Goal: Information Seeking & Learning: Learn about a topic

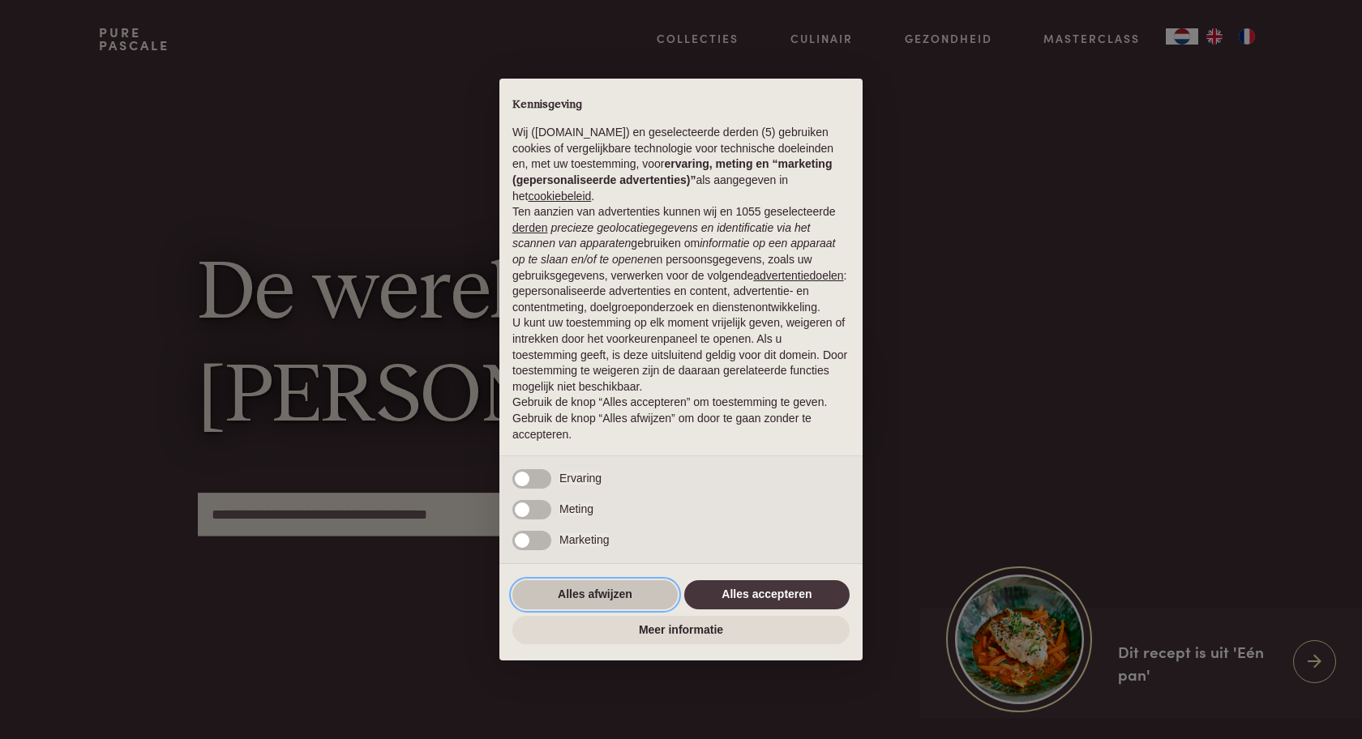
click at [603, 594] on button "Alles afwijzen" at bounding box center [594, 595] width 165 height 29
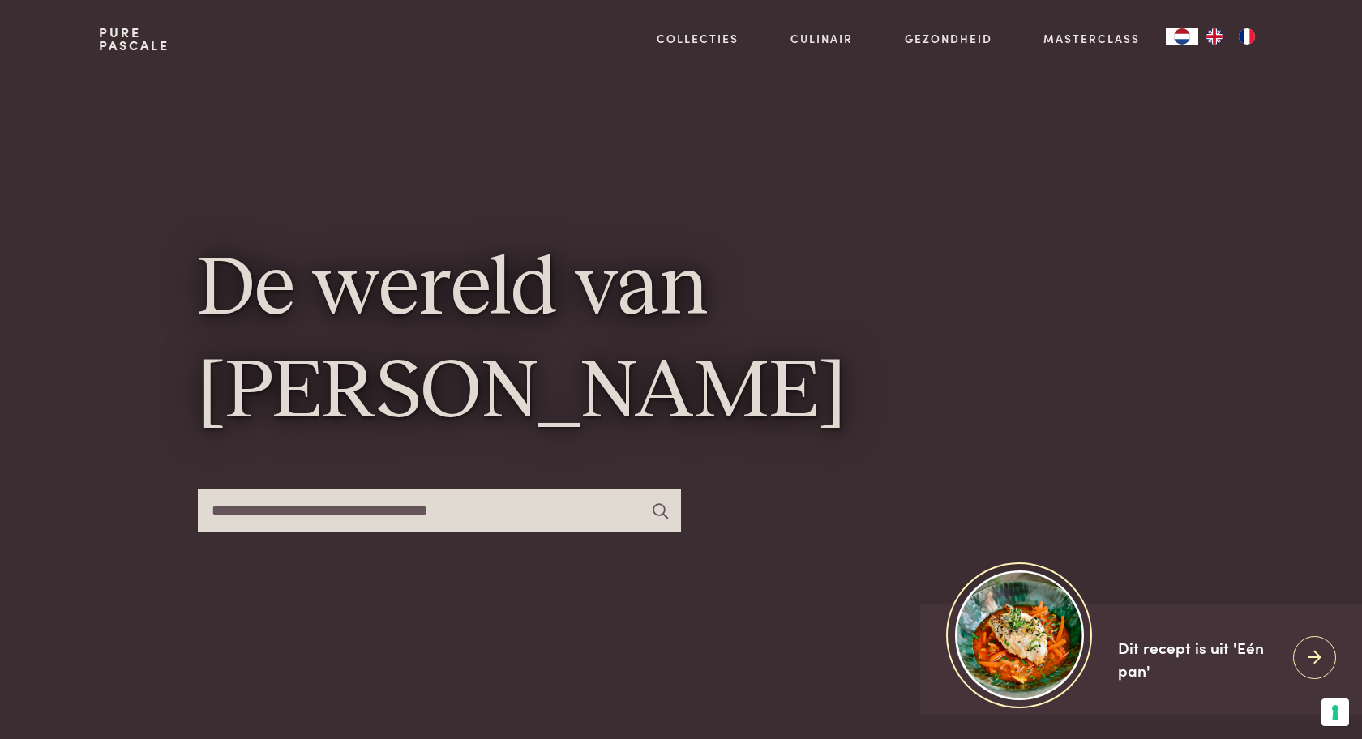
scroll to position [3, 0]
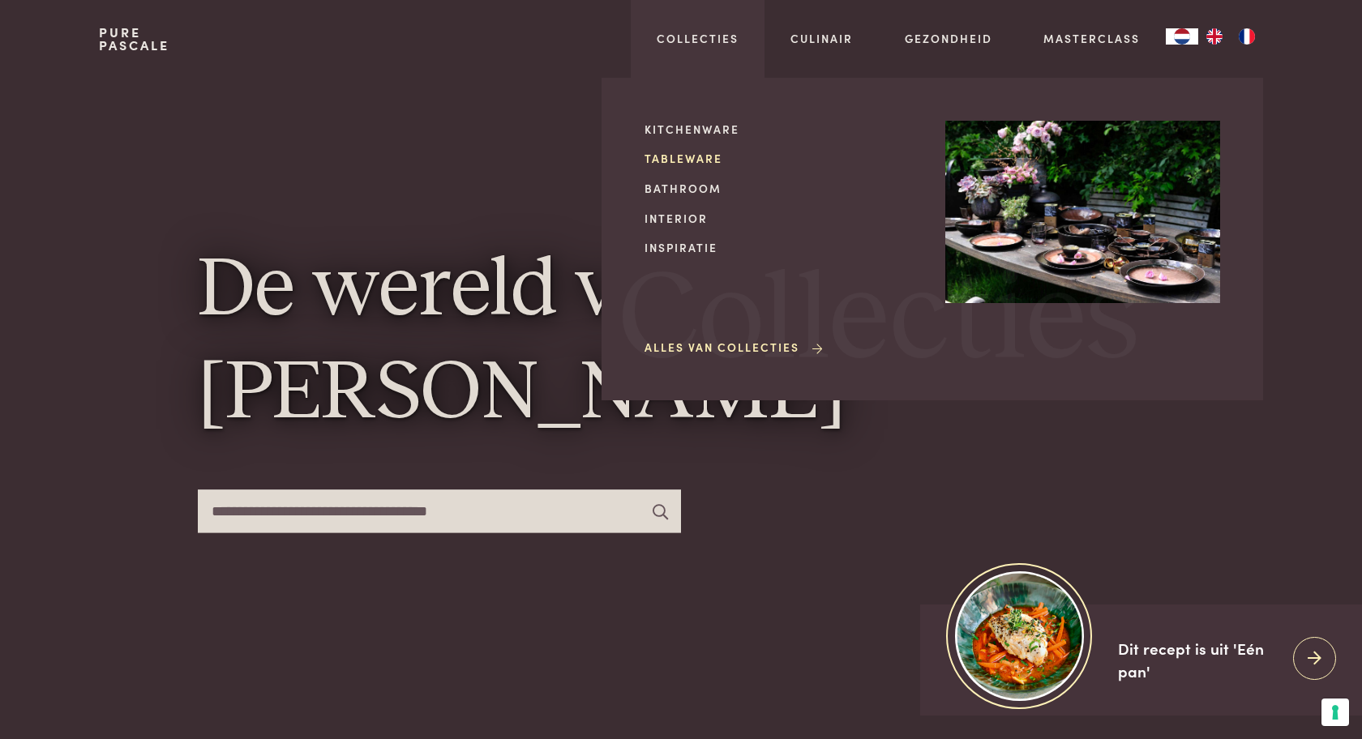
click at [704, 156] on link "Tableware" at bounding box center [782, 158] width 275 height 17
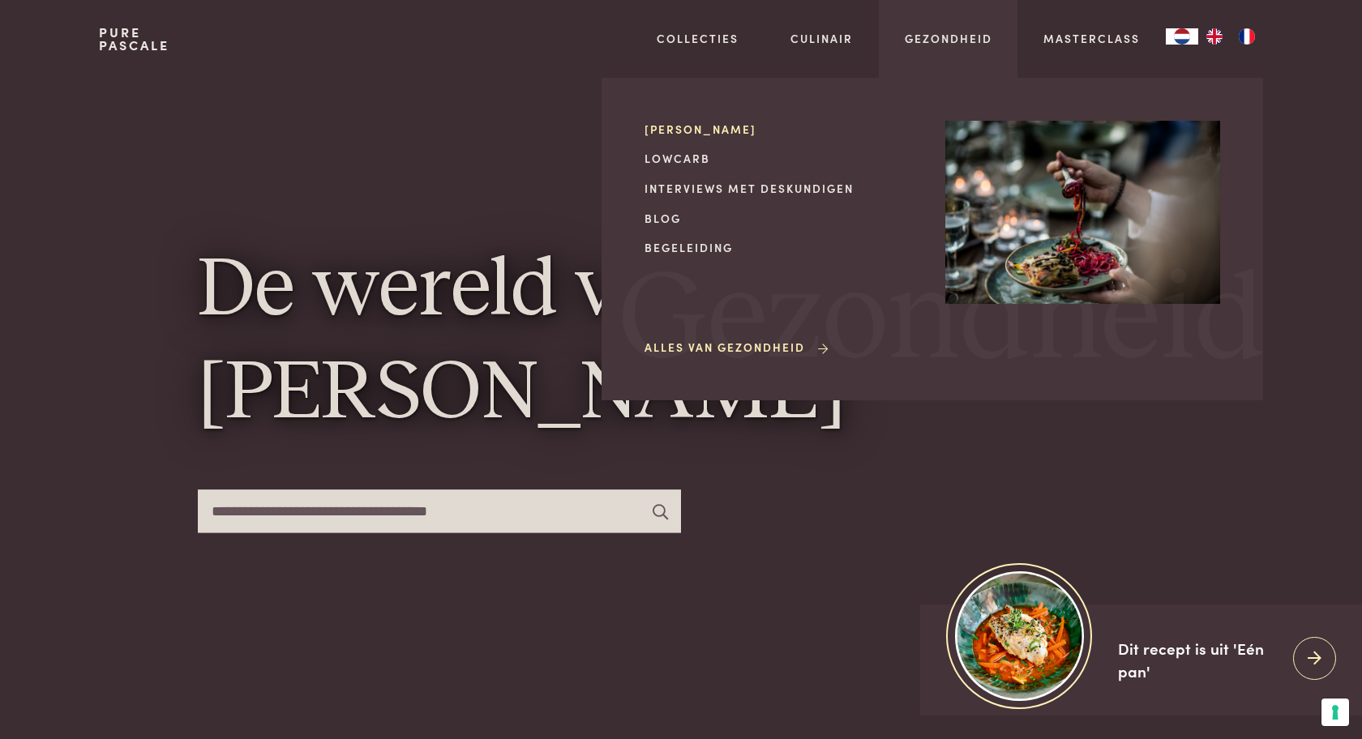
click at [666, 126] on link "[PERSON_NAME]" at bounding box center [782, 129] width 275 height 17
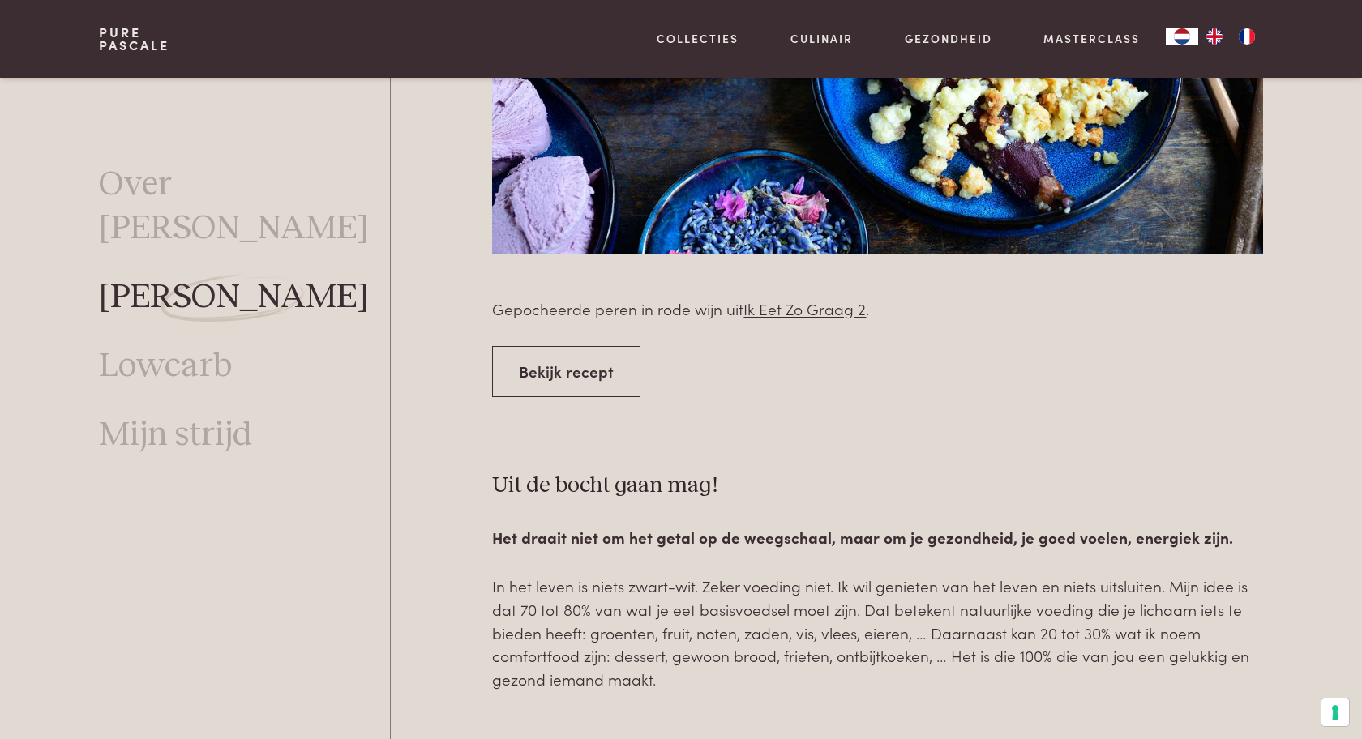
scroll to position [5936, 0]
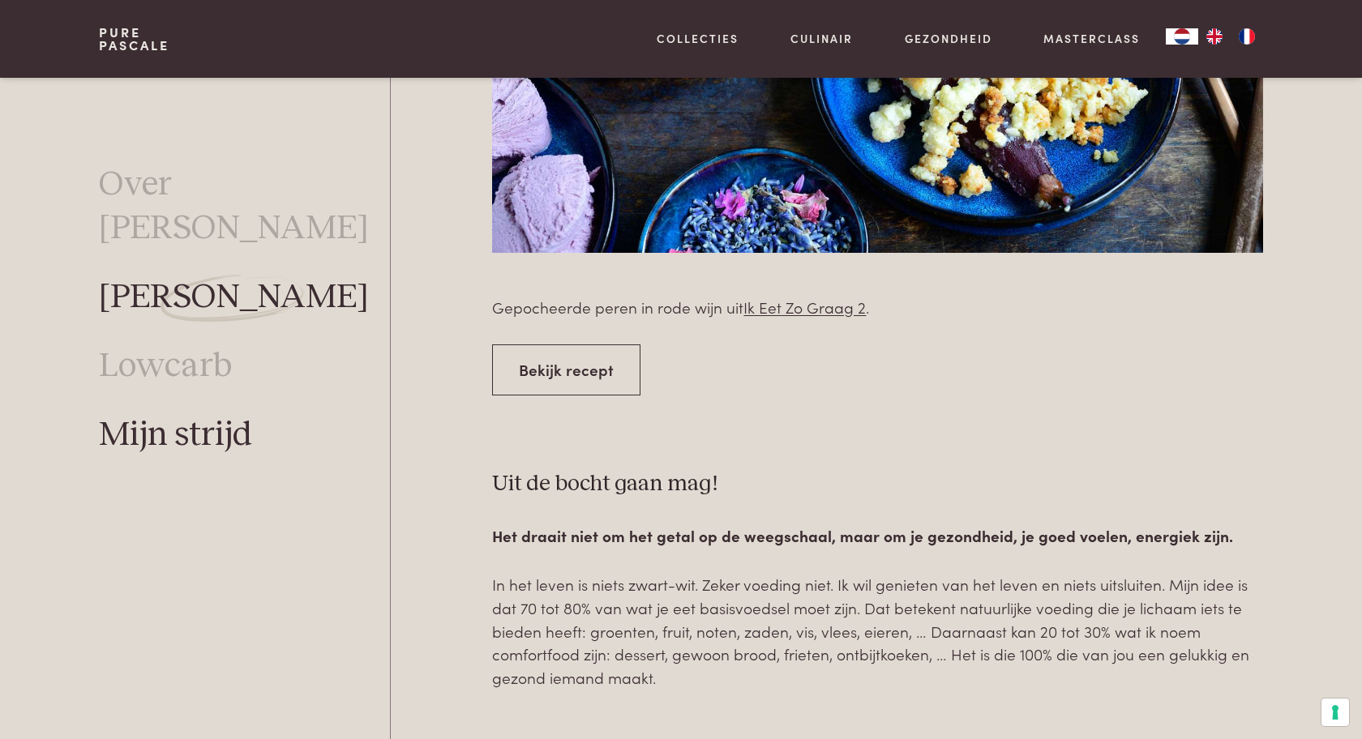
click at [191, 413] on link "Mijn strijd" at bounding box center [175, 434] width 153 height 43
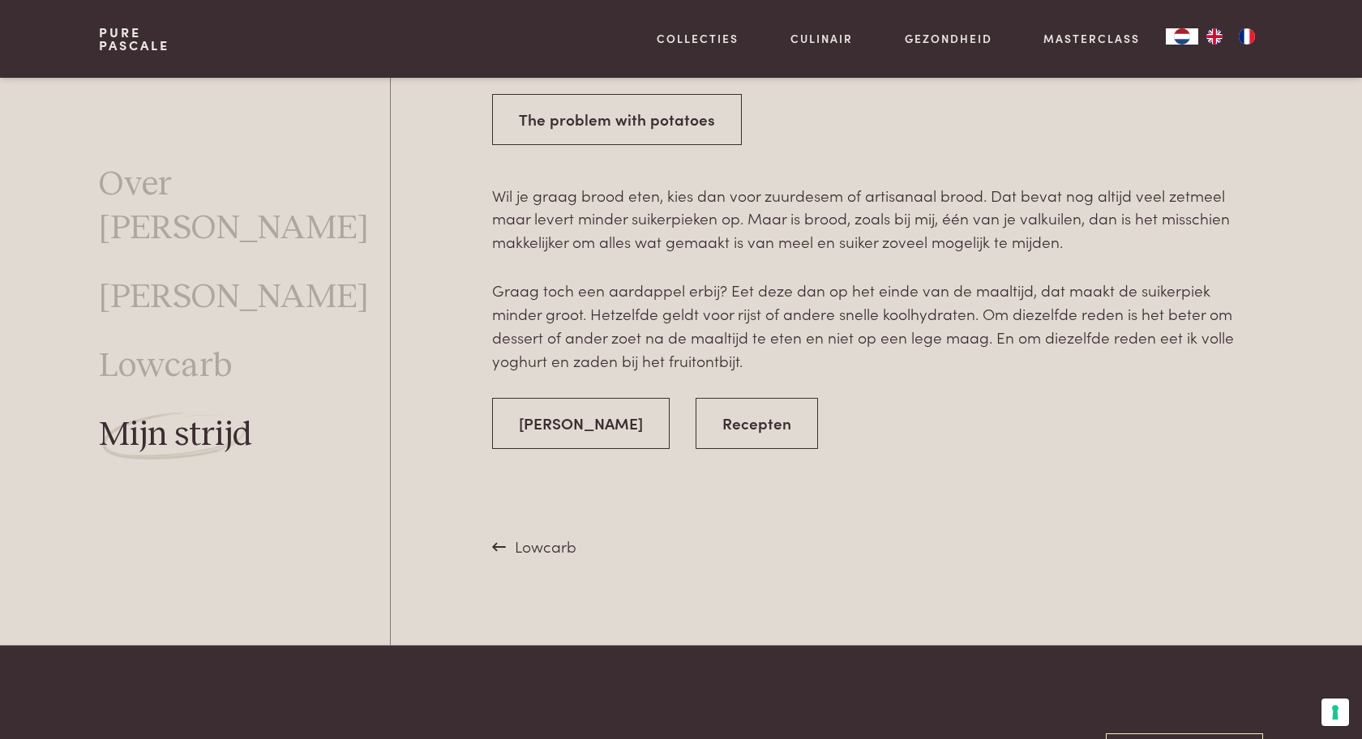
scroll to position [3005, 0]
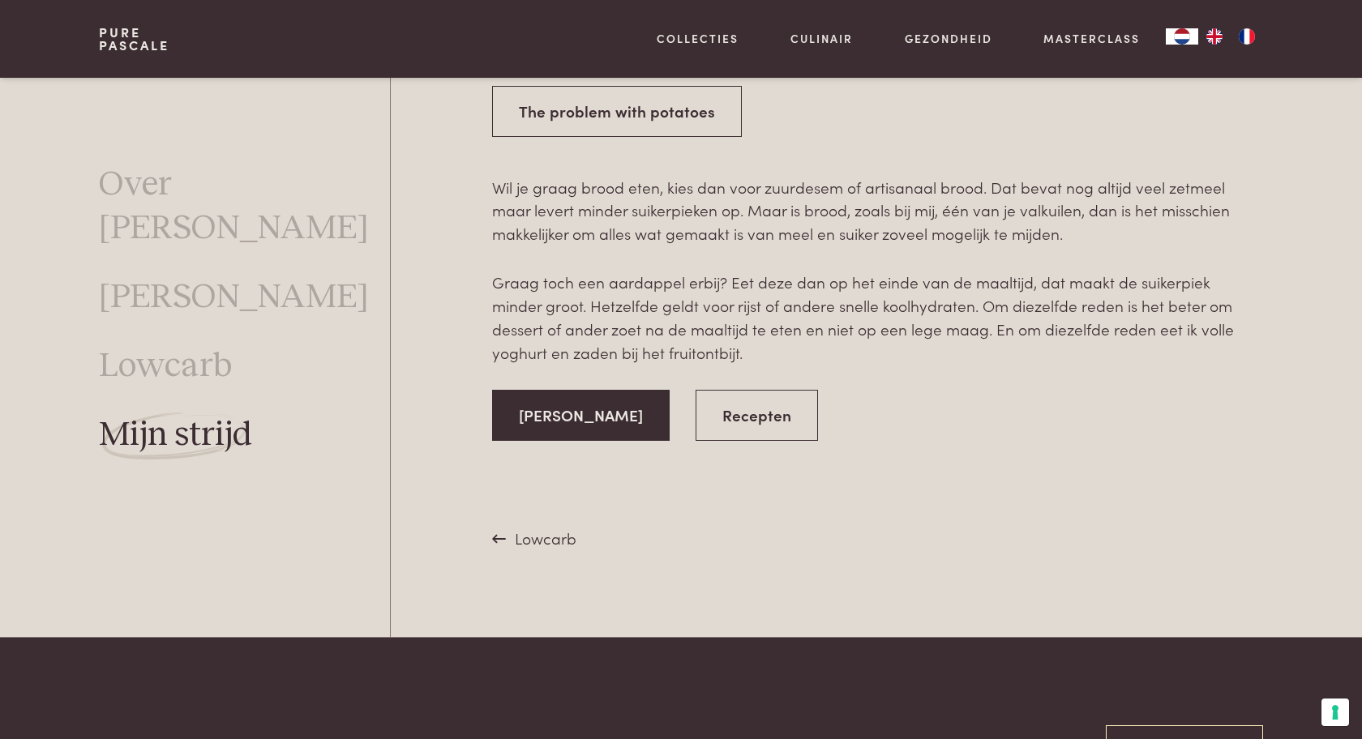
click at [606, 393] on link "[PERSON_NAME]" at bounding box center [581, 415] width 178 height 51
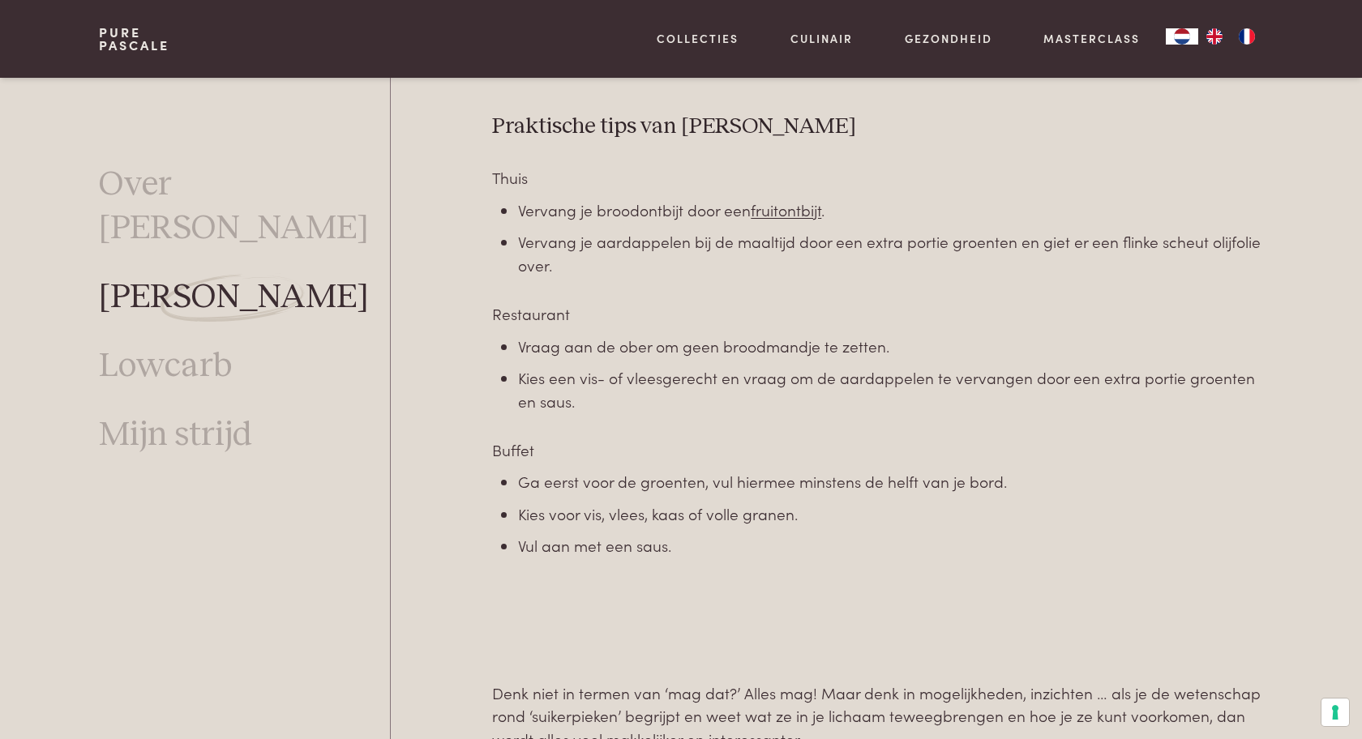
scroll to position [4729, 0]
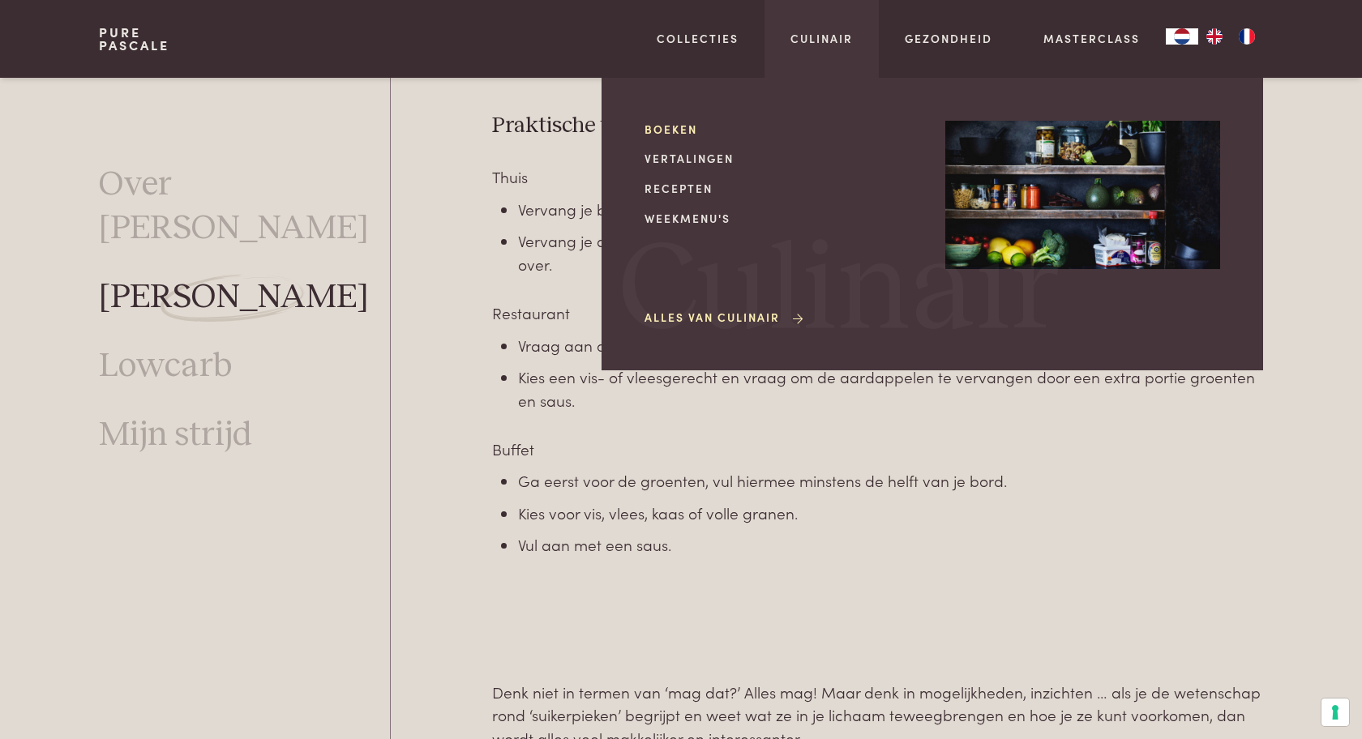
click at [688, 132] on link "Boeken" at bounding box center [782, 129] width 275 height 17
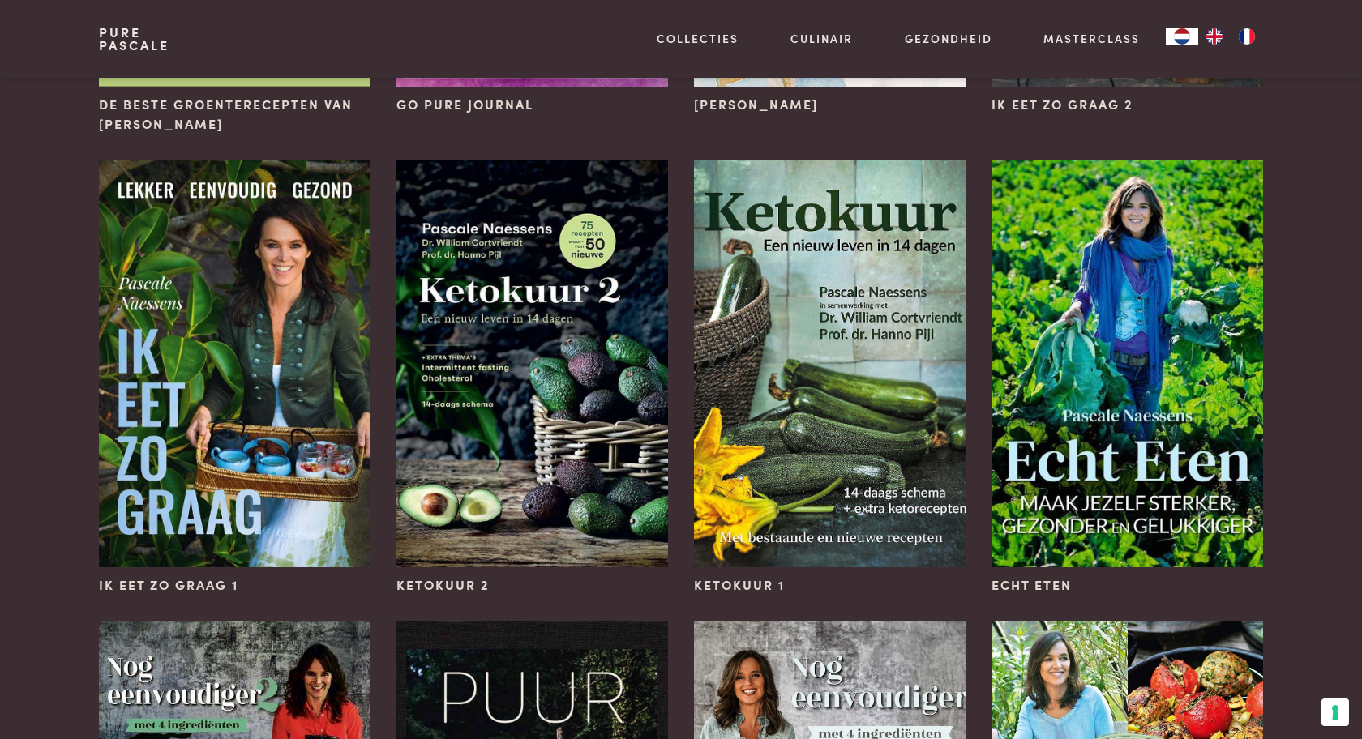
scroll to position [1013, 0]
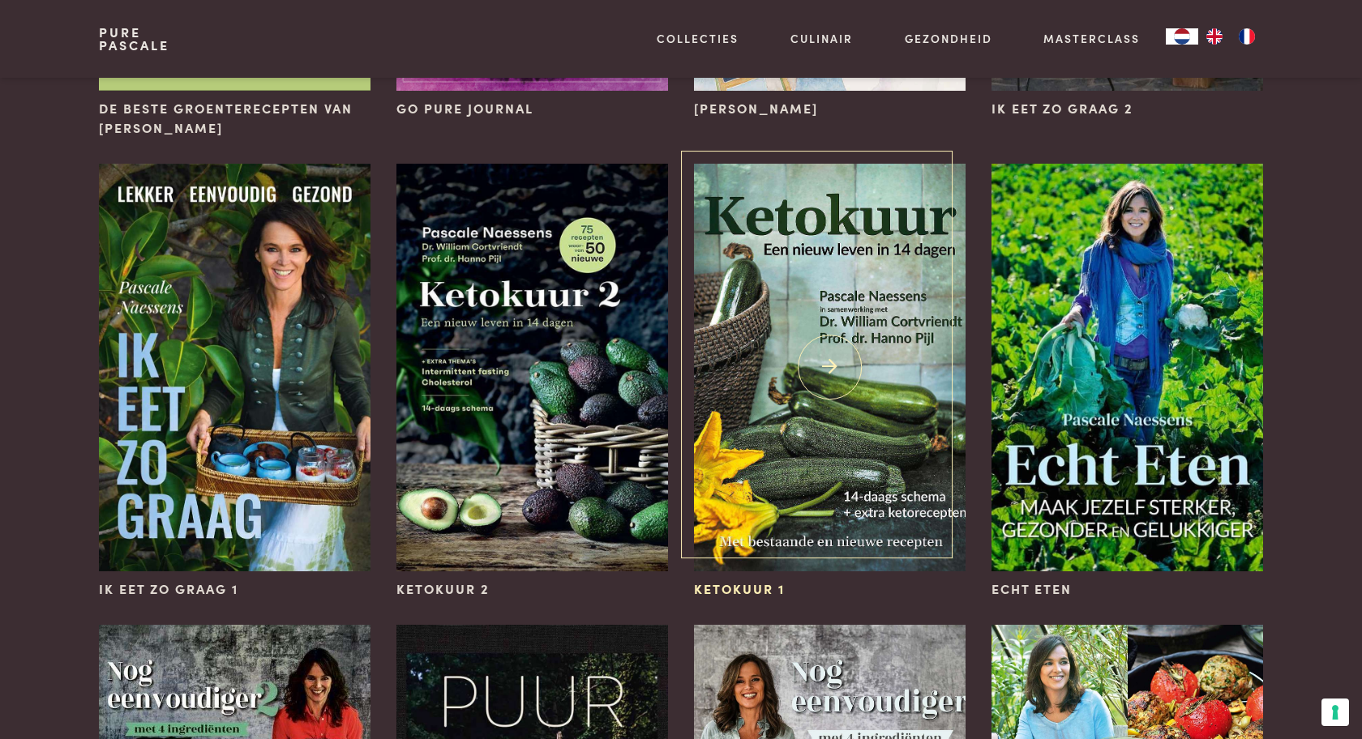
click at [846, 375] on img at bounding box center [830, 368] width 272 height 408
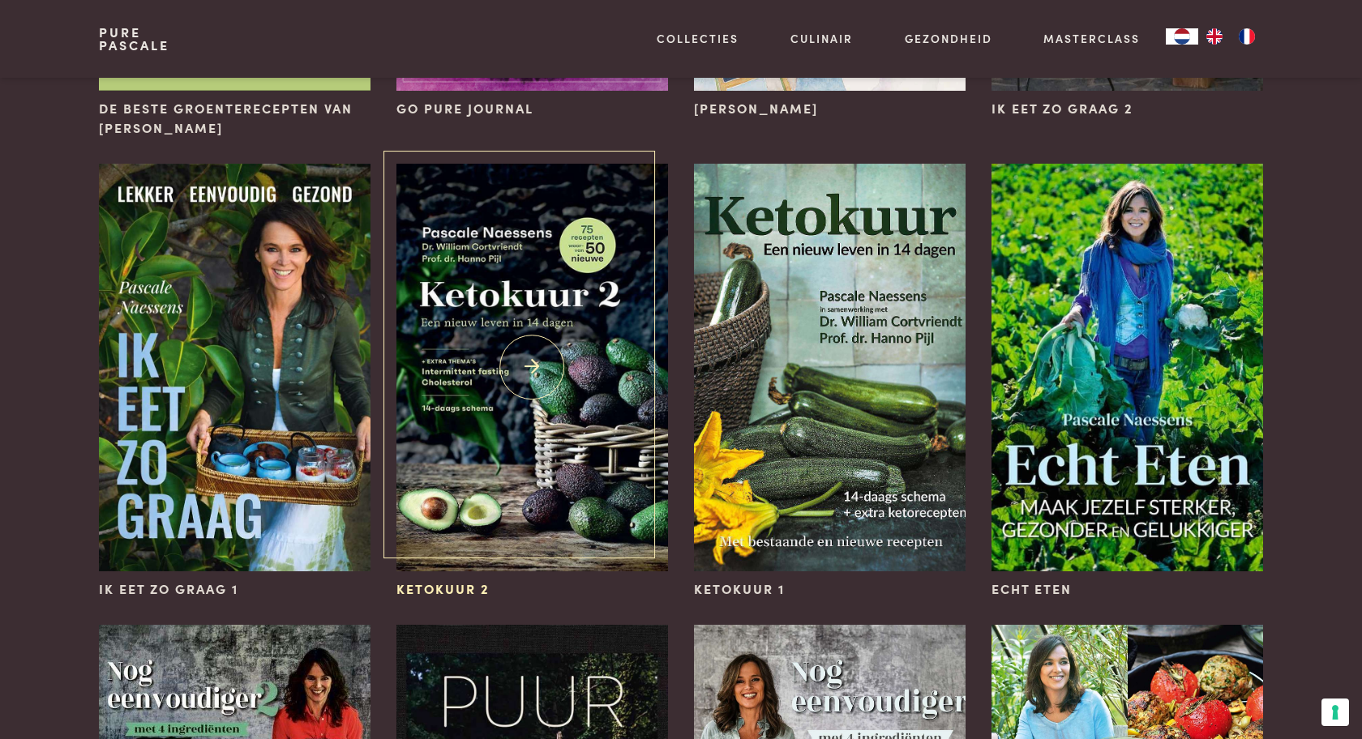
click at [566, 357] on img at bounding box center [532, 368] width 272 height 408
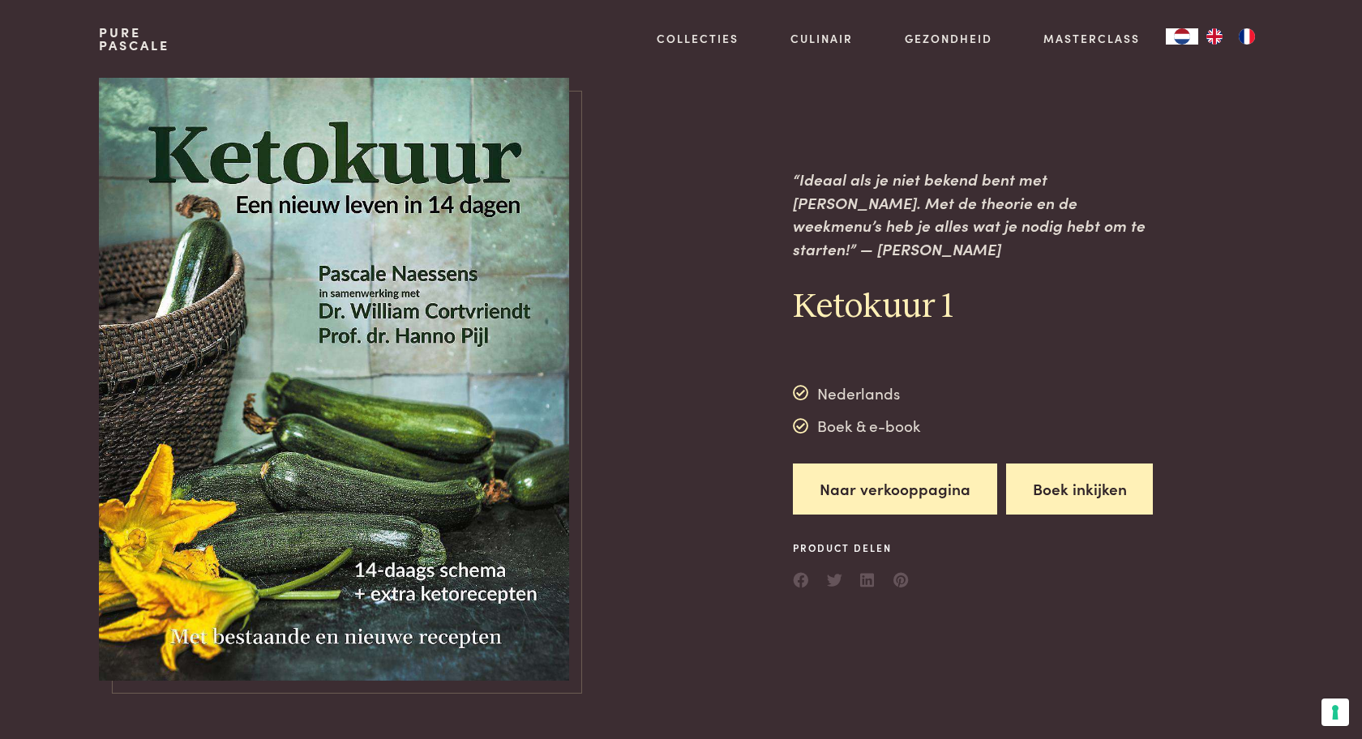
click at [1092, 487] on button "Boek inkijken" at bounding box center [1080, 489] width 148 height 51
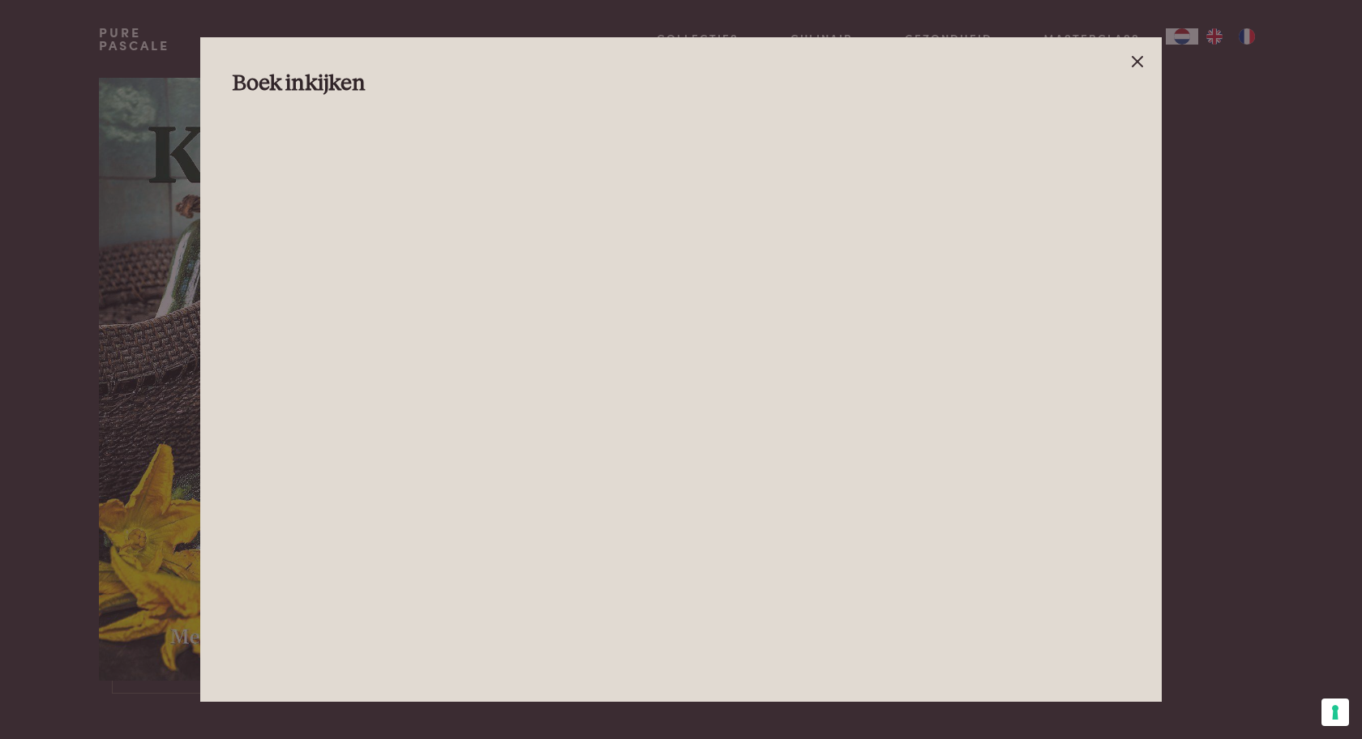
click at [1141, 61] on icon at bounding box center [1137, 61] width 19 height 19
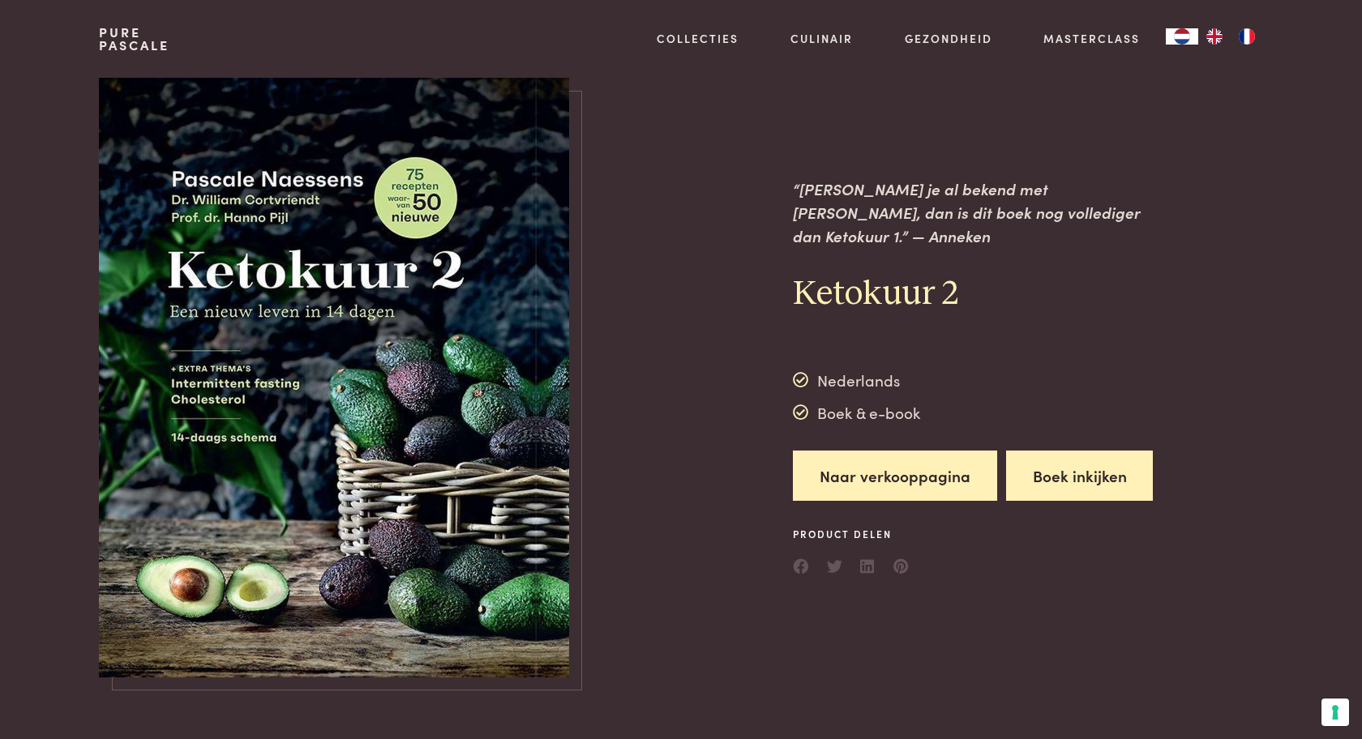
click at [1082, 462] on button "Boek inkijken" at bounding box center [1080, 476] width 148 height 51
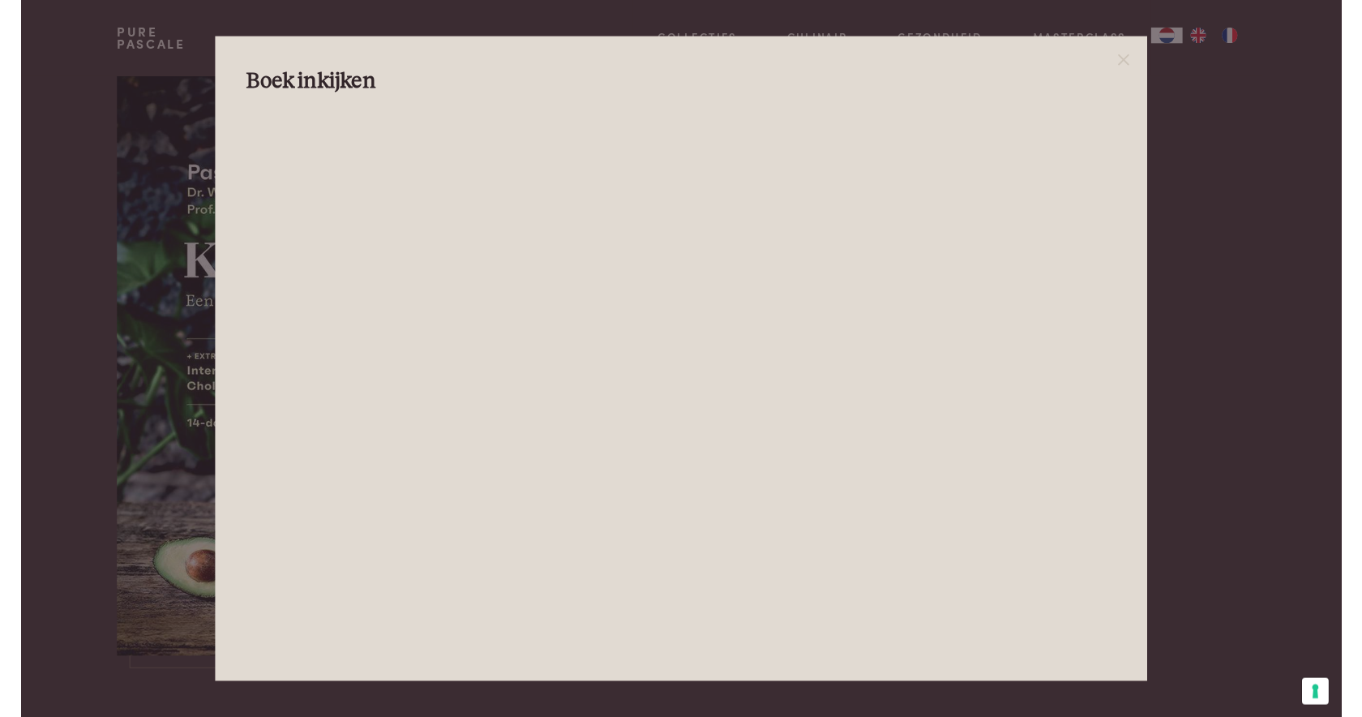
scroll to position [4, 0]
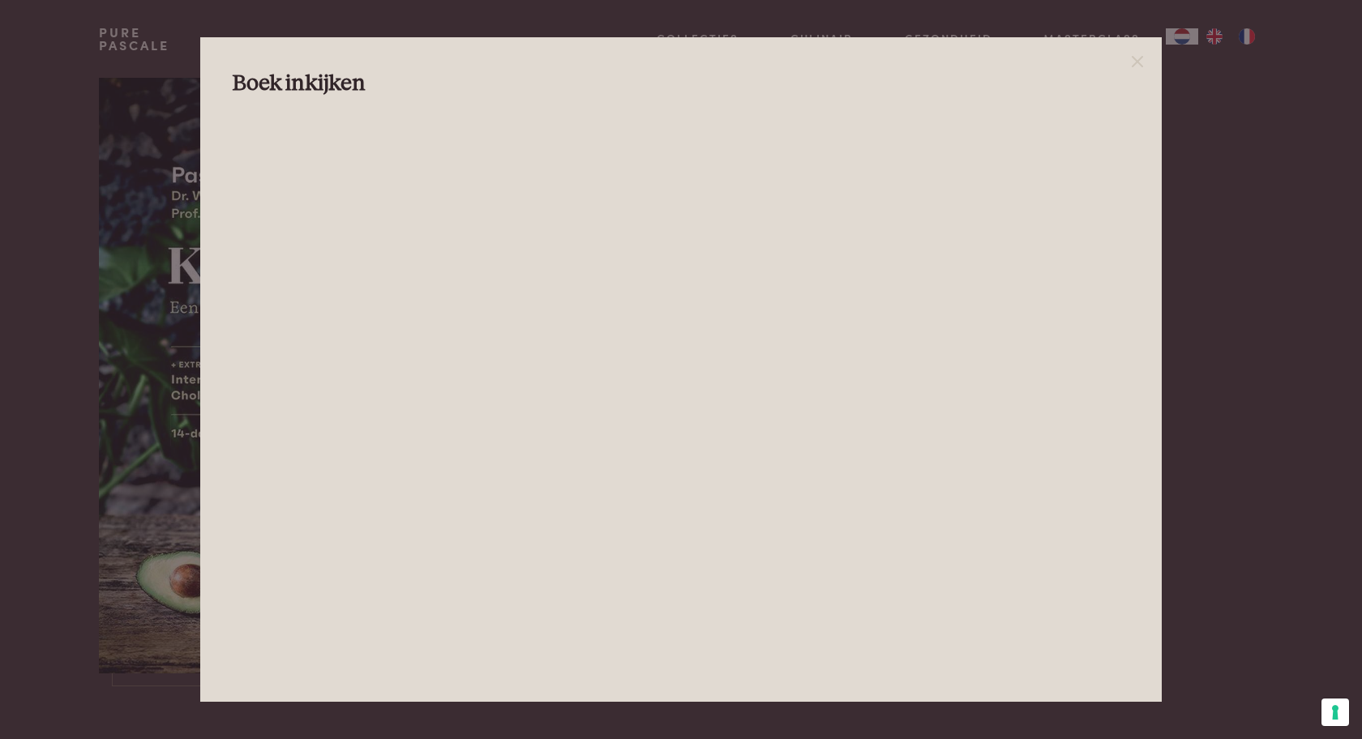
click at [138, 94] on div at bounding box center [681, 369] width 1362 height 739
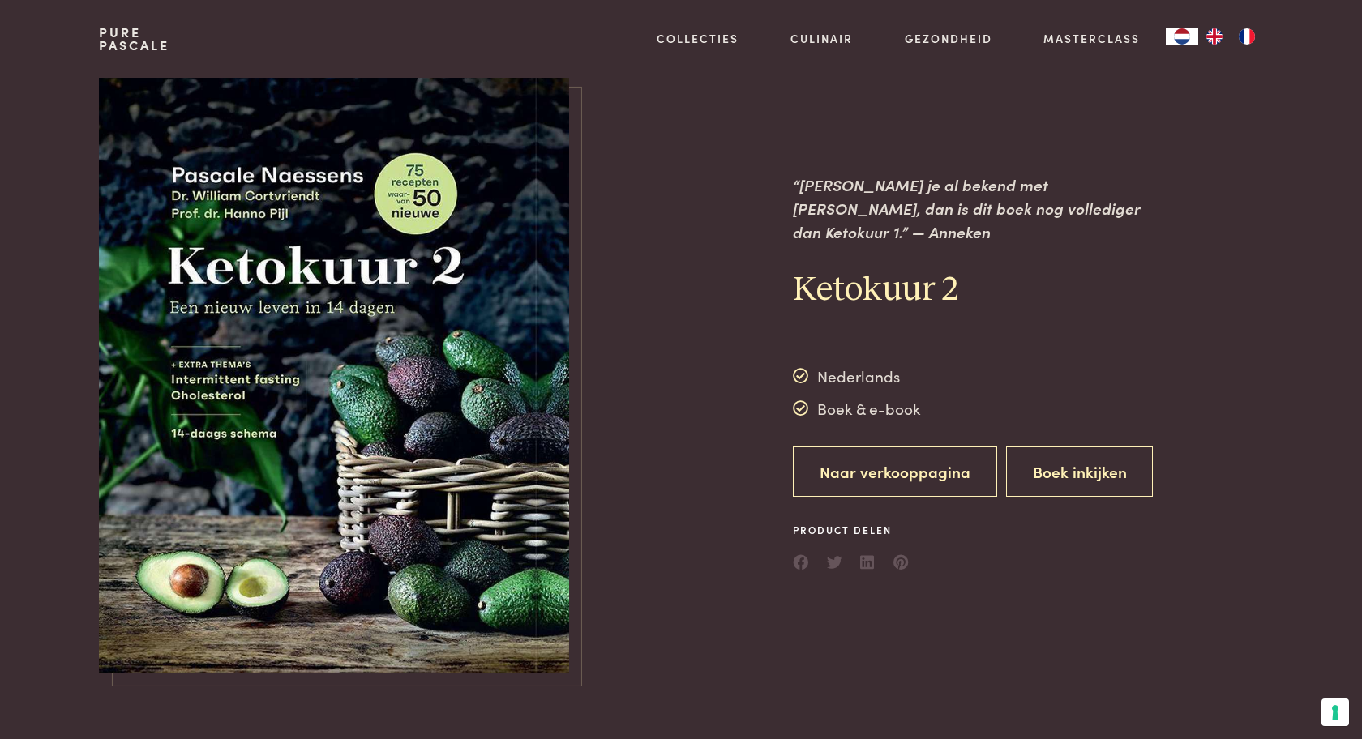
click at [902, 463] on link "Naar verkooppagina" at bounding box center [895, 472] width 204 height 51
